Goal: Task Accomplishment & Management: Manage account settings

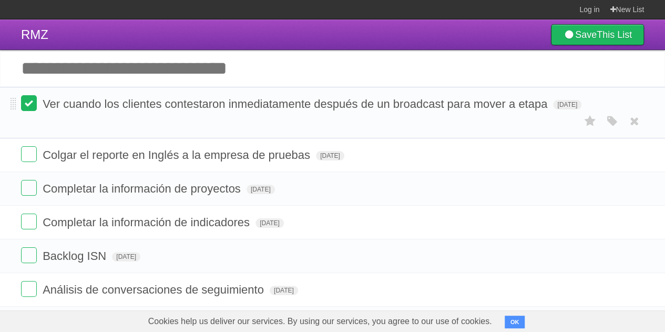
click at [27, 108] on label at bounding box center [29, 103] width 16 height 16
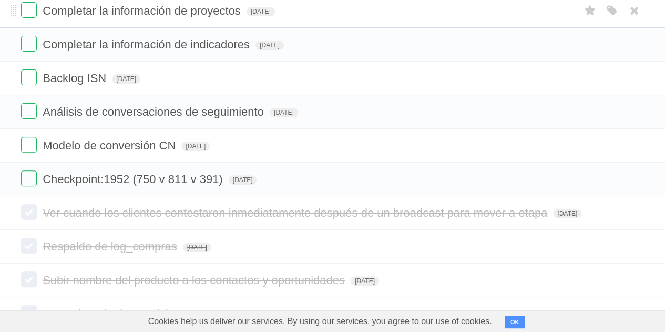
scroll to position [158, 0]
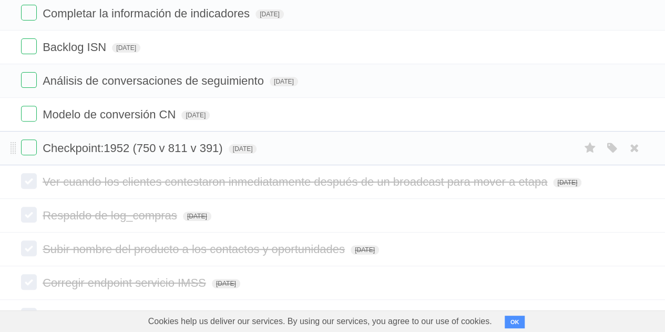
click at [196, 149] on span "Checkpoint:1952 (750 v 811 v 391)" at bounding box center [134, 147] width 182 height 13
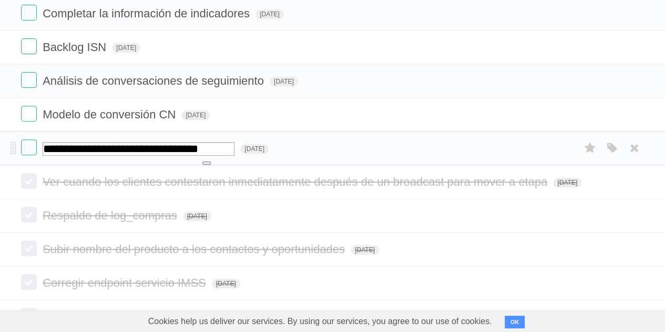
click at [218, 147] on input "**********" at bounding box center [139, 149] width 192 height 14
click at [128, 146] on input "**********" at bounding box center [139, 149] width 192 height 14
type input "**********"
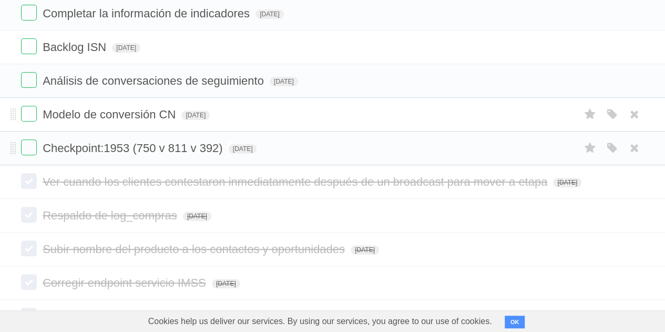
scroll to position [0, 0]
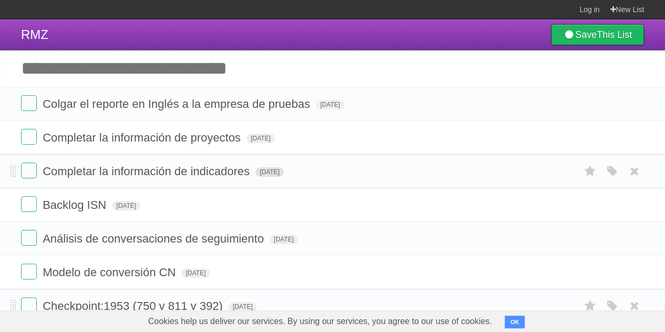
click at [284, 172] on span "[DATE]" at bounding box center [269, 171] width 28 height 9
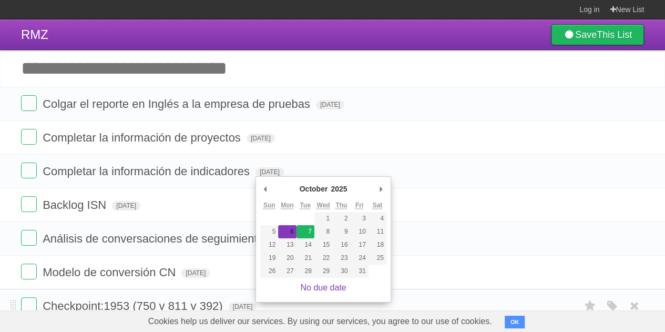
type span "[DATE]"
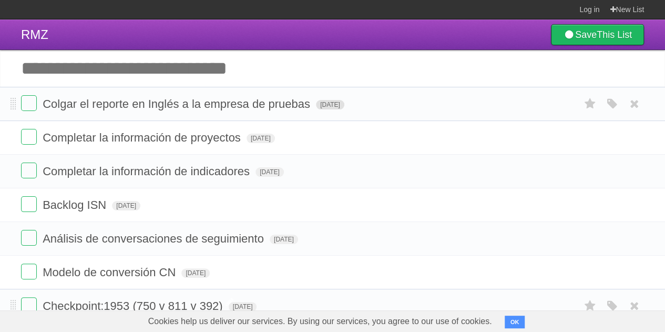
click at [344, 104] on span "[DATE]" at bounding box center [330, 104] width 28 height 9
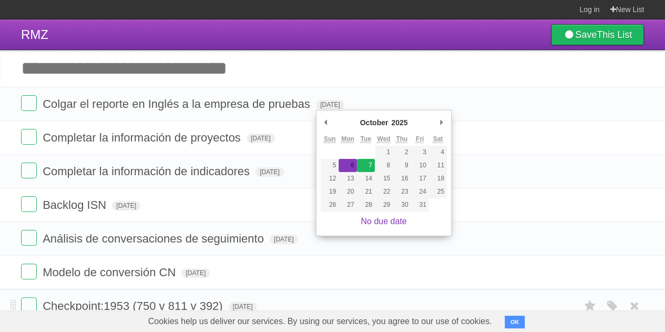
type span "[DATE]"
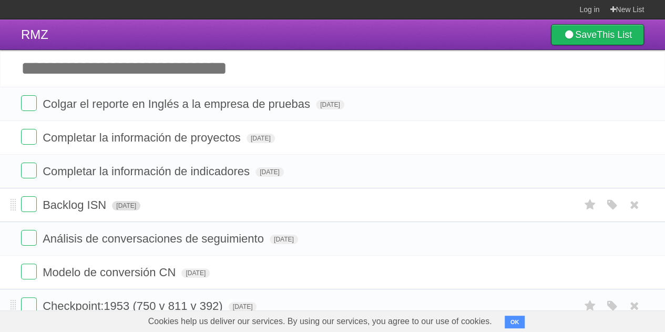
click at [138, 204] on span "[DATE]" at bounding box center [126, 205] width 28 height 9
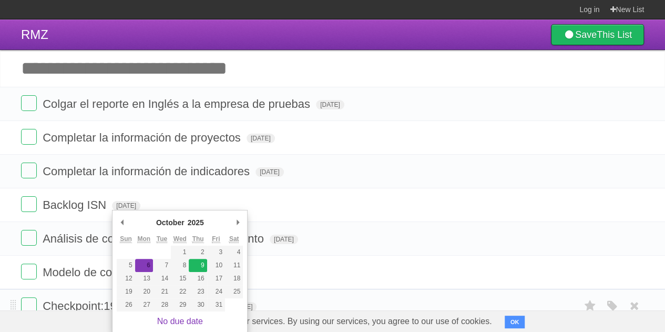
type span "[DATE]"
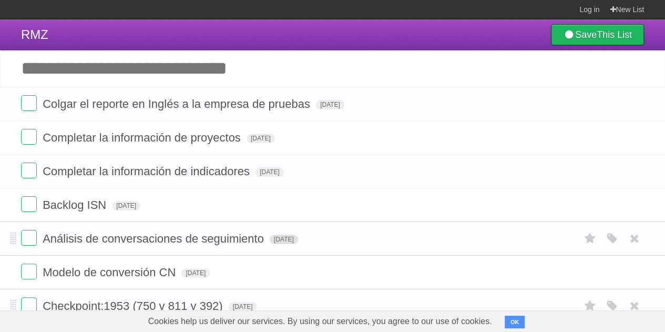
click at [286, 237] on span "[DATE]" at bounding box center [284, 238] width 28 height 9
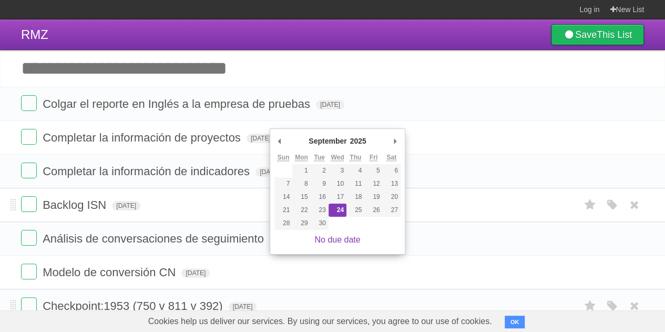
click at [252, 193] on li "Backlog ISN [DATE] White Red Blue Green Purple Orange" at bounding box center [332, 205] width 665 height 34
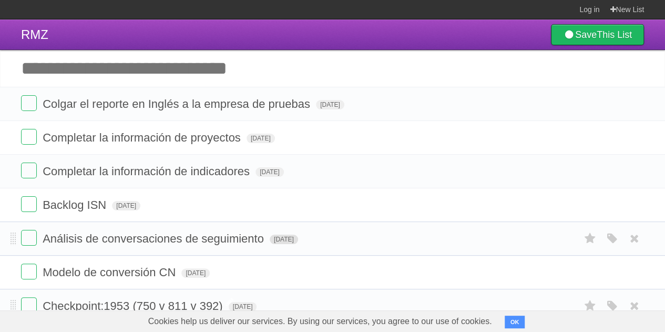
click at [298, 235] on span "[DATE]" at bounding box center [284, 238] width 28 height 9
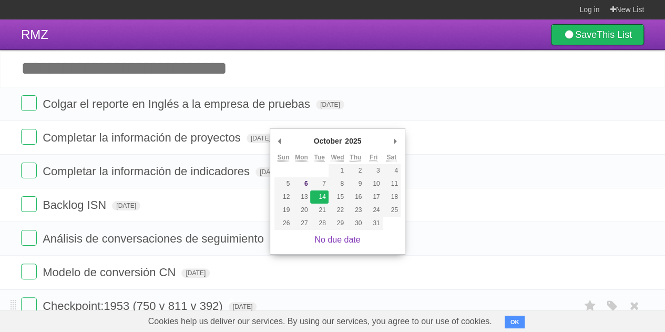
type span "[DATE]"
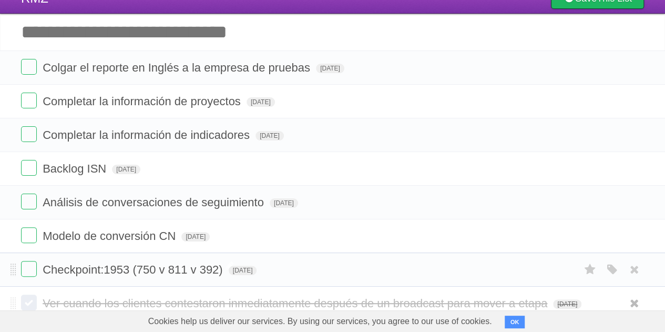
scroll to position [53, 0]
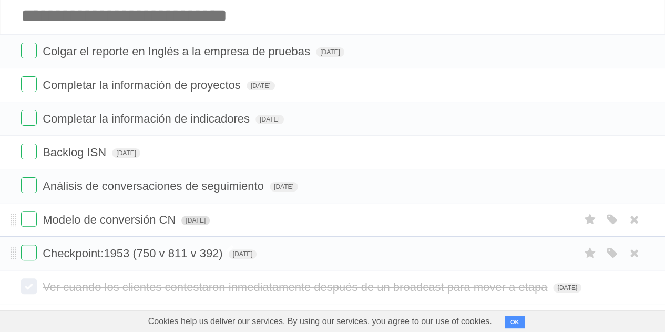
click at [210, 219] on span "[DATE]" at bounding box center [195, 220] width 28 height 9
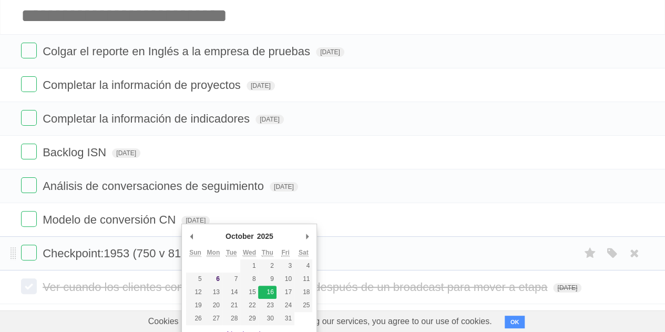
type span "[DATE]"
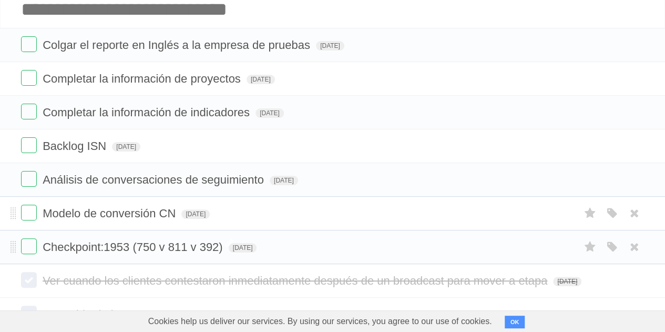
scroll to position [0, 0]
